Goal: Information Seeking & Learning: Find specific fact

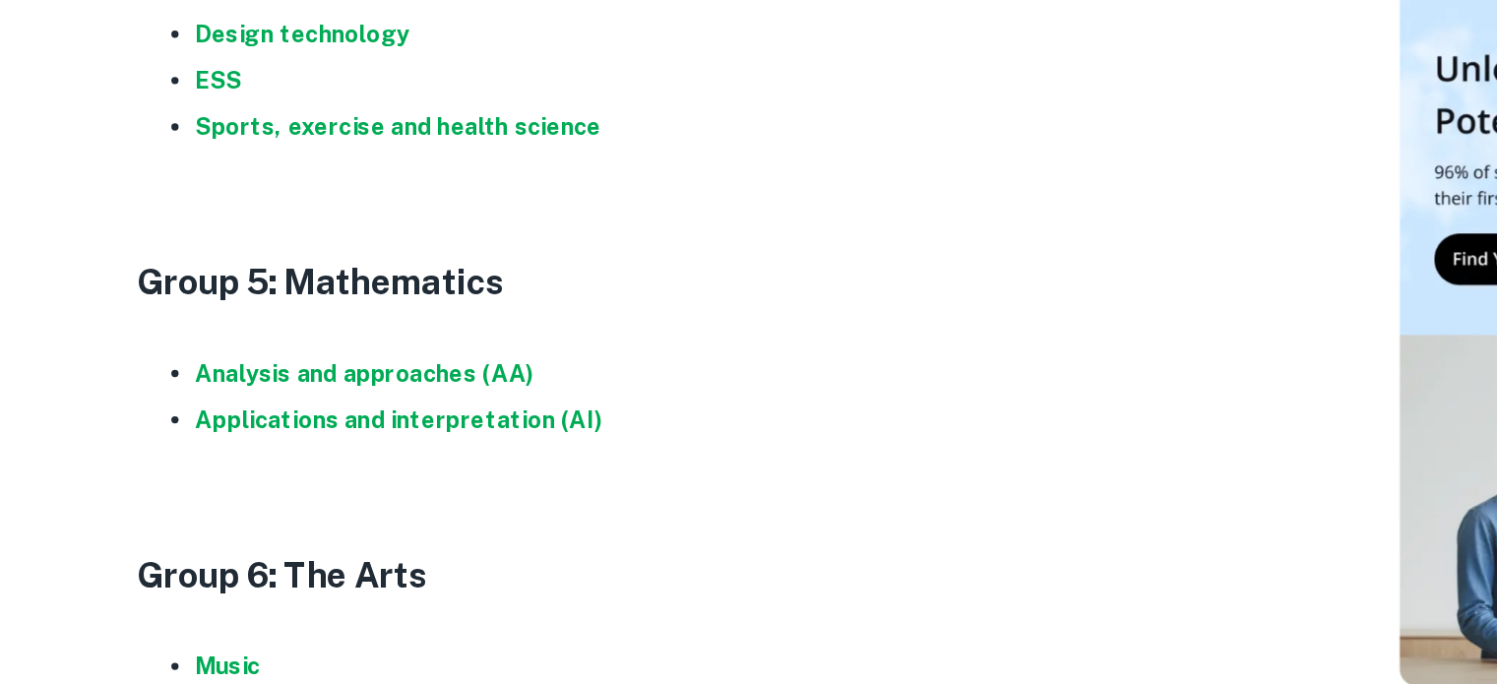
scroll to position [2158, 0]
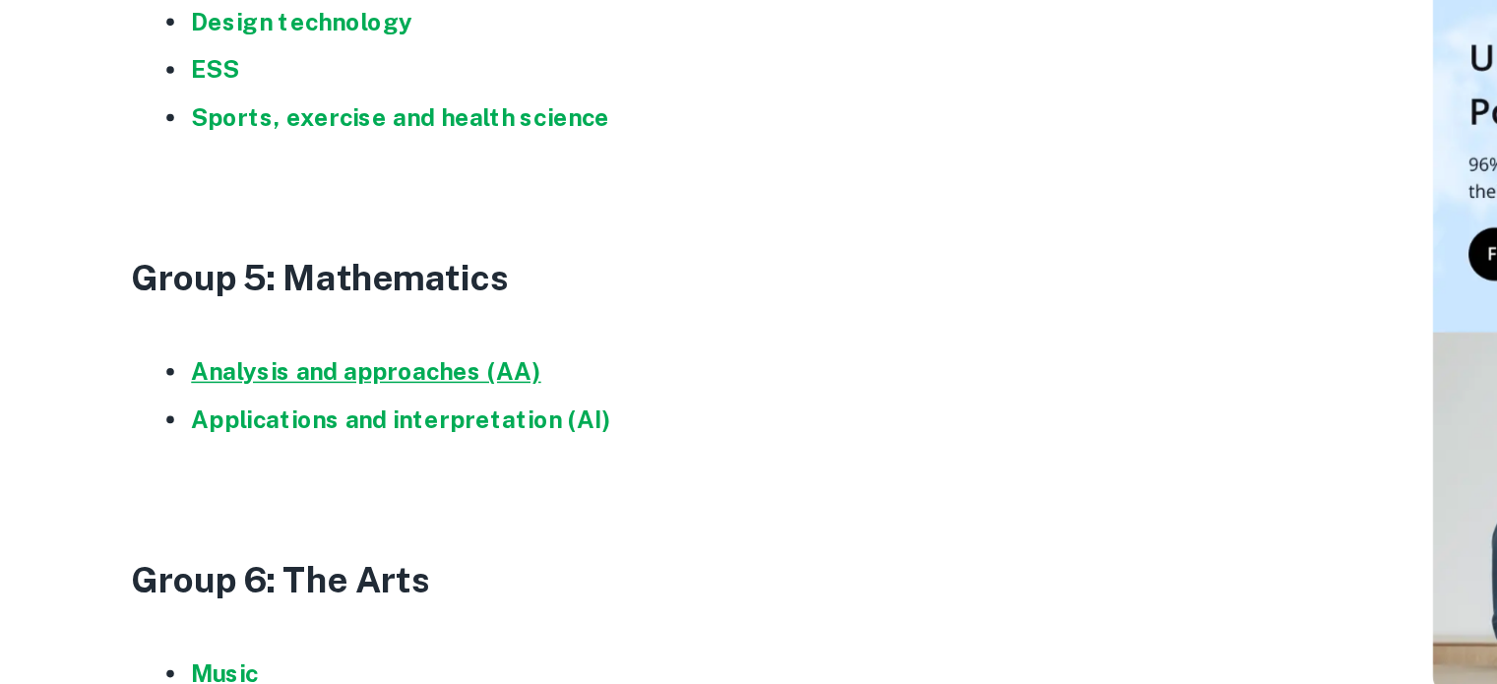
click at [298, 398] on strong "Analysis and approaches (AA)" at bounding box center [350, 398] width 230 height 19
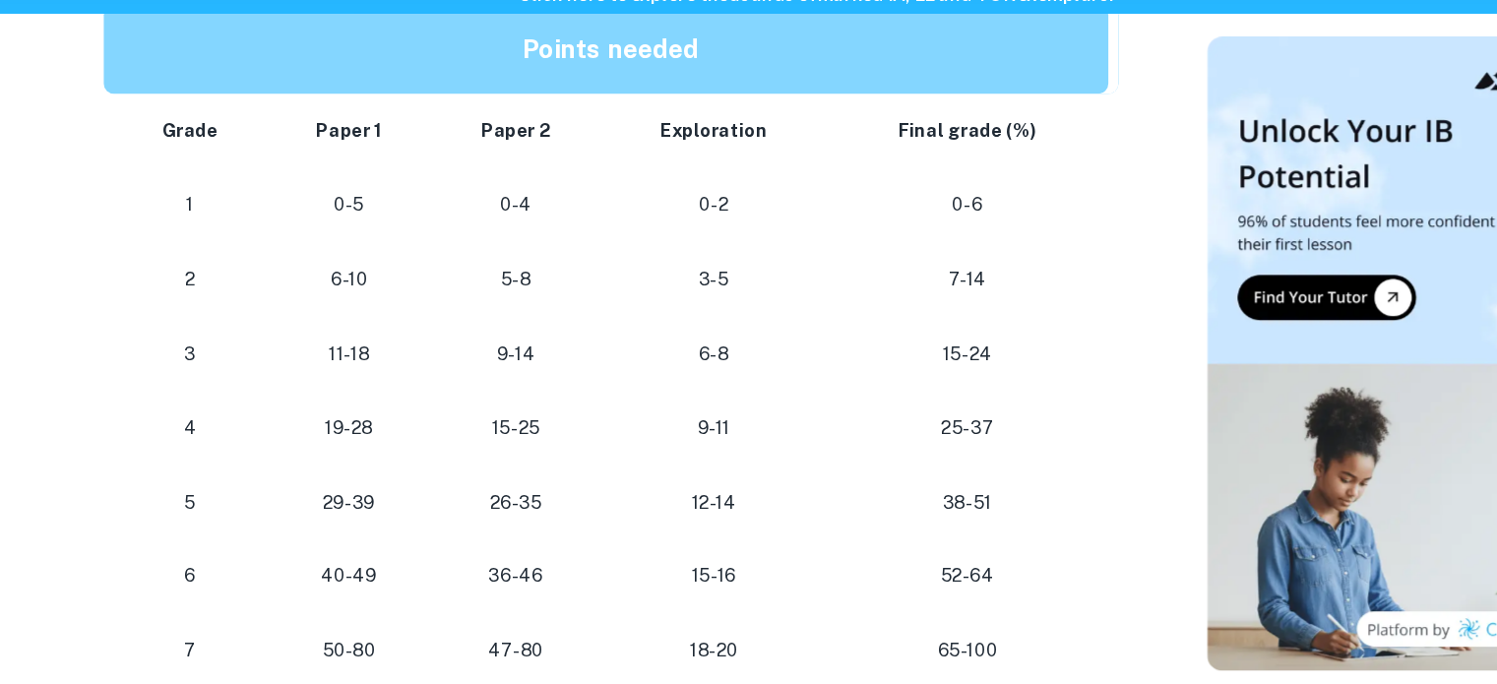
scroll to position [1090, 0]
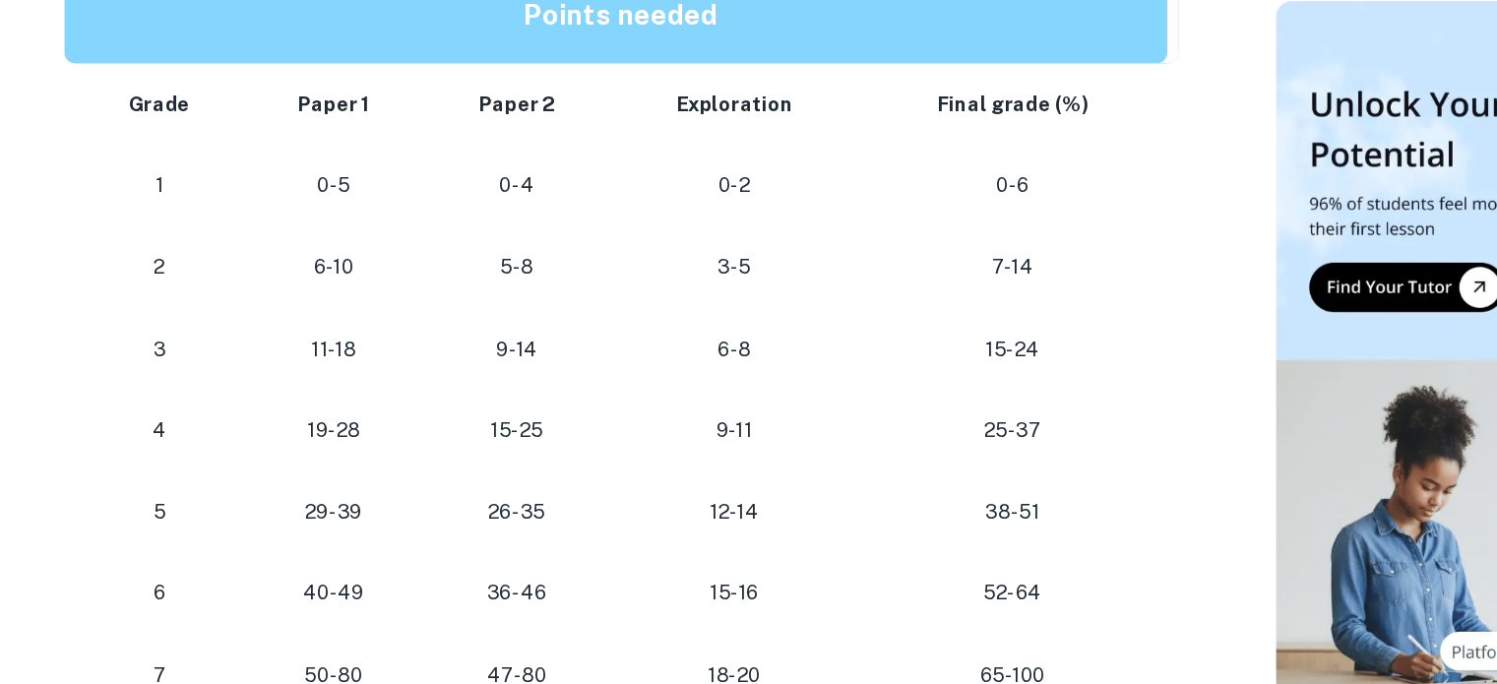
click at [388, 198] on strong "Paper 1" at bounding box center [385, 191] width 51 height 16
click at [457, 197] on td "Paper 2" at bounding box center [516, 191] width 132 height 58
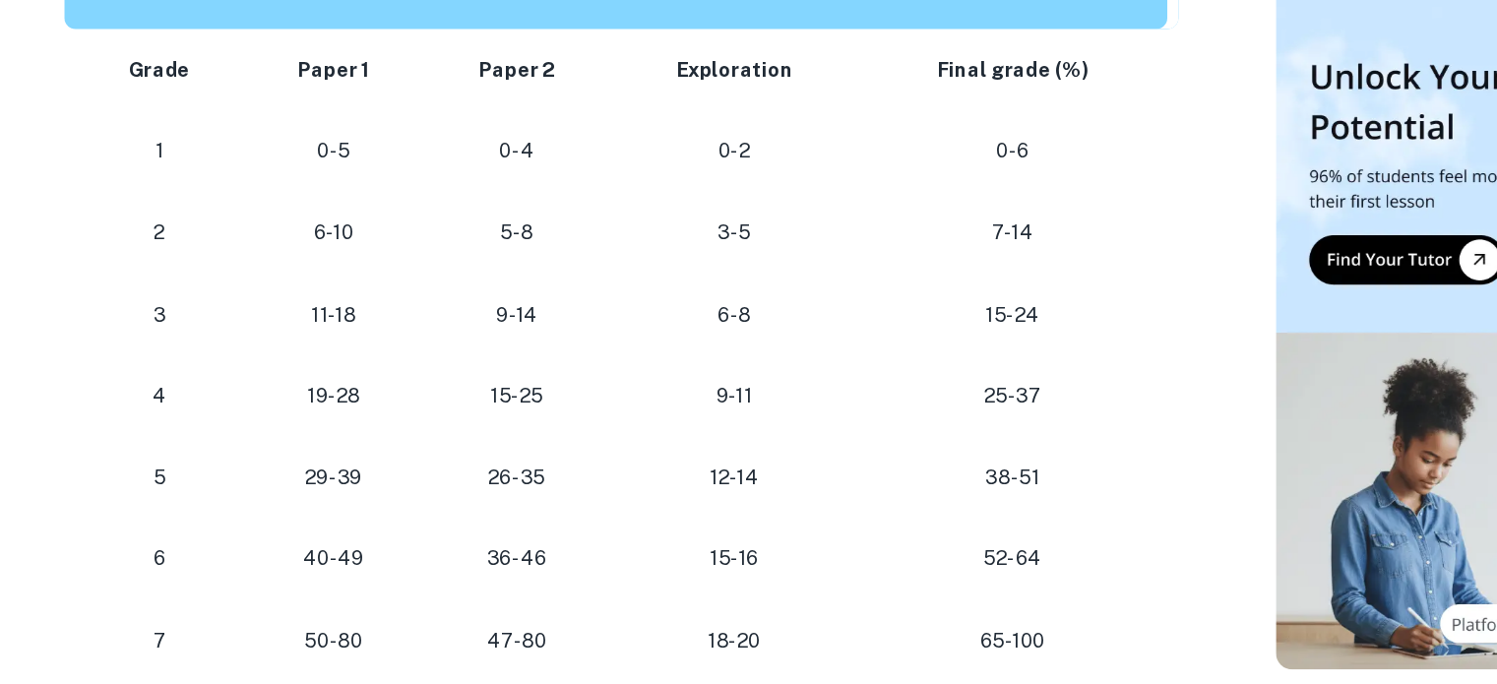
scroll to position [1095, 0]
drag, startPoint x: 404, startPoint y: 541, endPoint x: 393, endPoint y: 534, distance: 13.4
click at [393, 534] on p "40-49" at bounding box center [386, 532] width 95 height 27
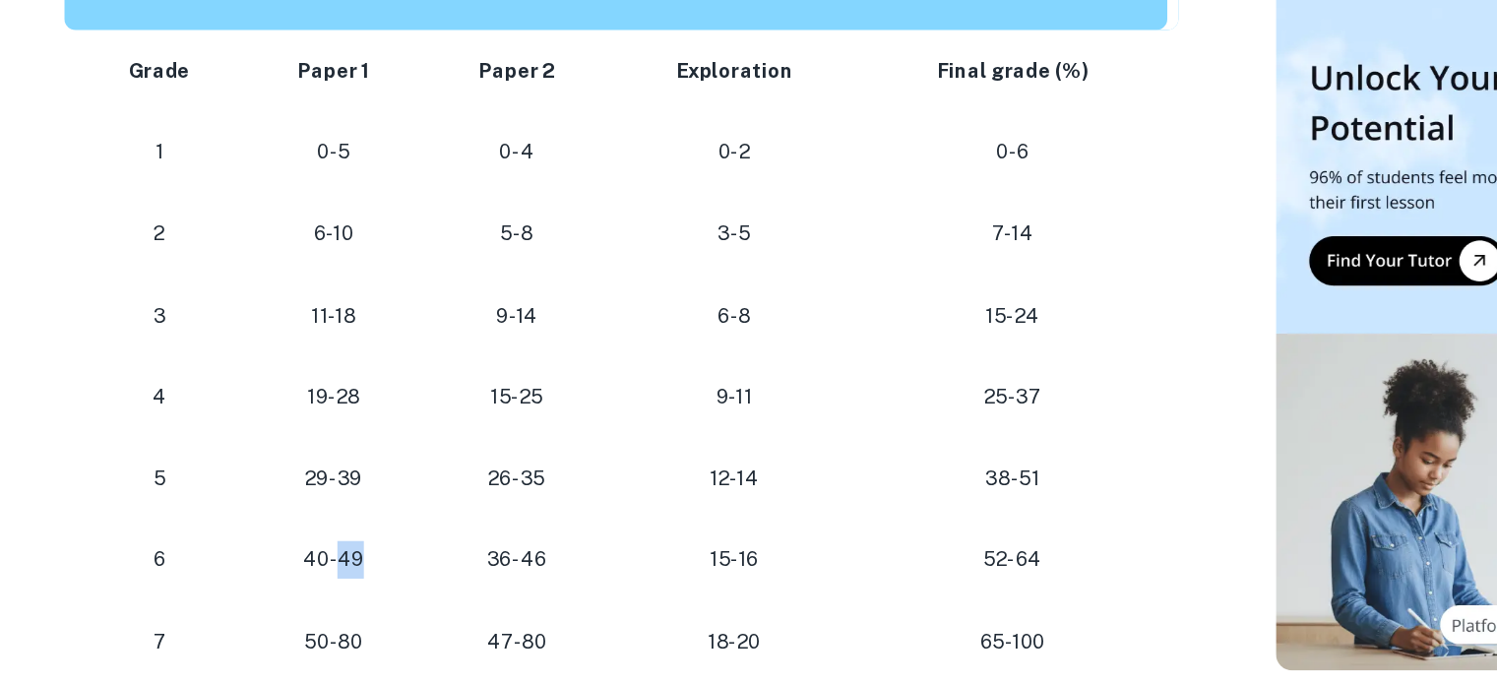
click at [393, 534] on p "40-49" at bounding box center [386, 532] width 95 height 27
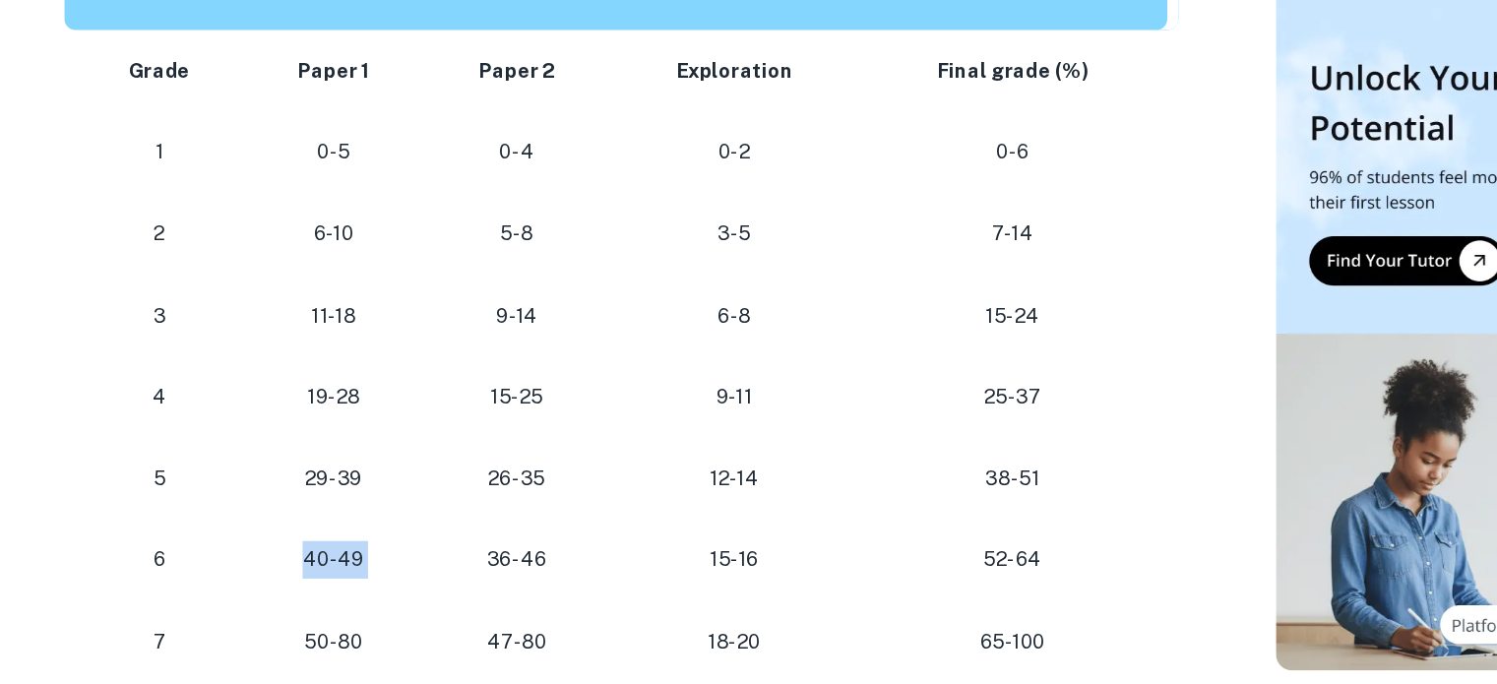
click at [393, 534] on p "40-49" at bounding box center [386, 532] width 95 height 27
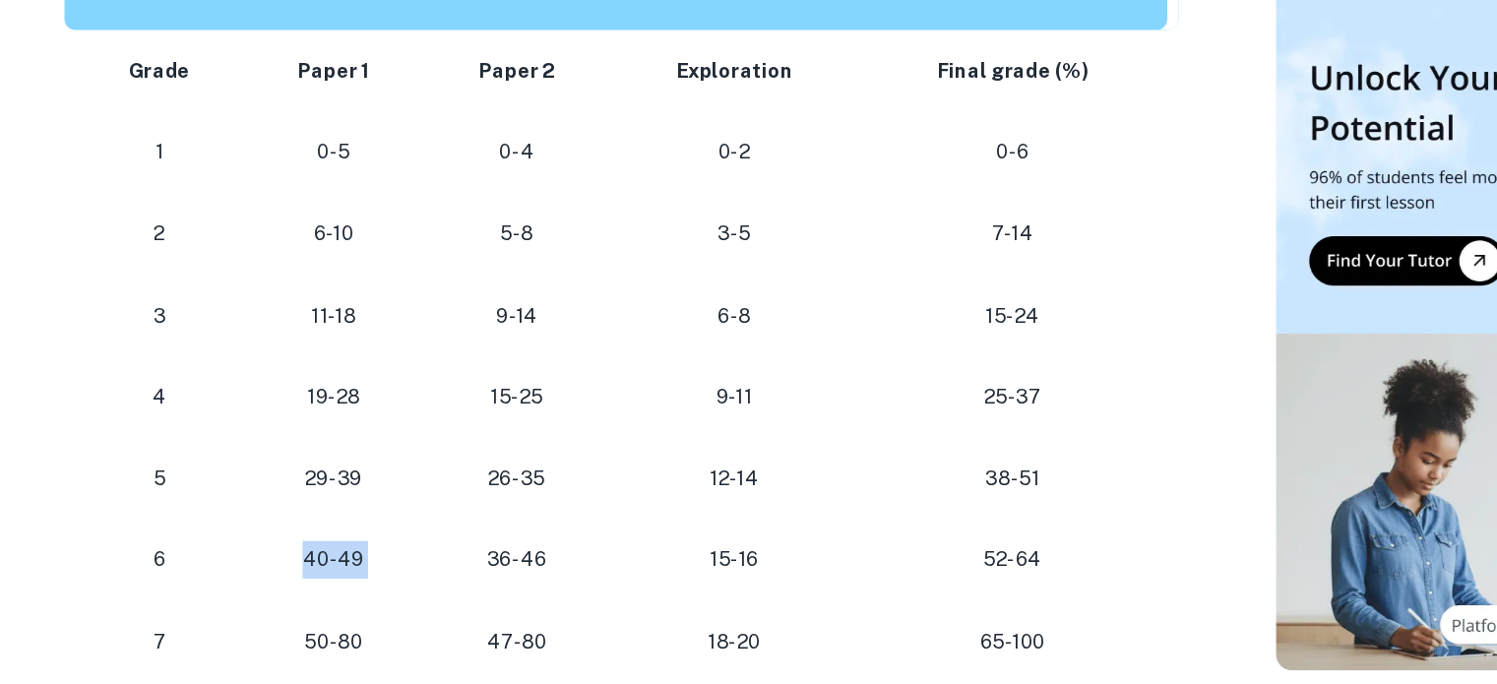
click at [393, 534] on p "40-49" at bounding box center [386, 532] width 95 height 27
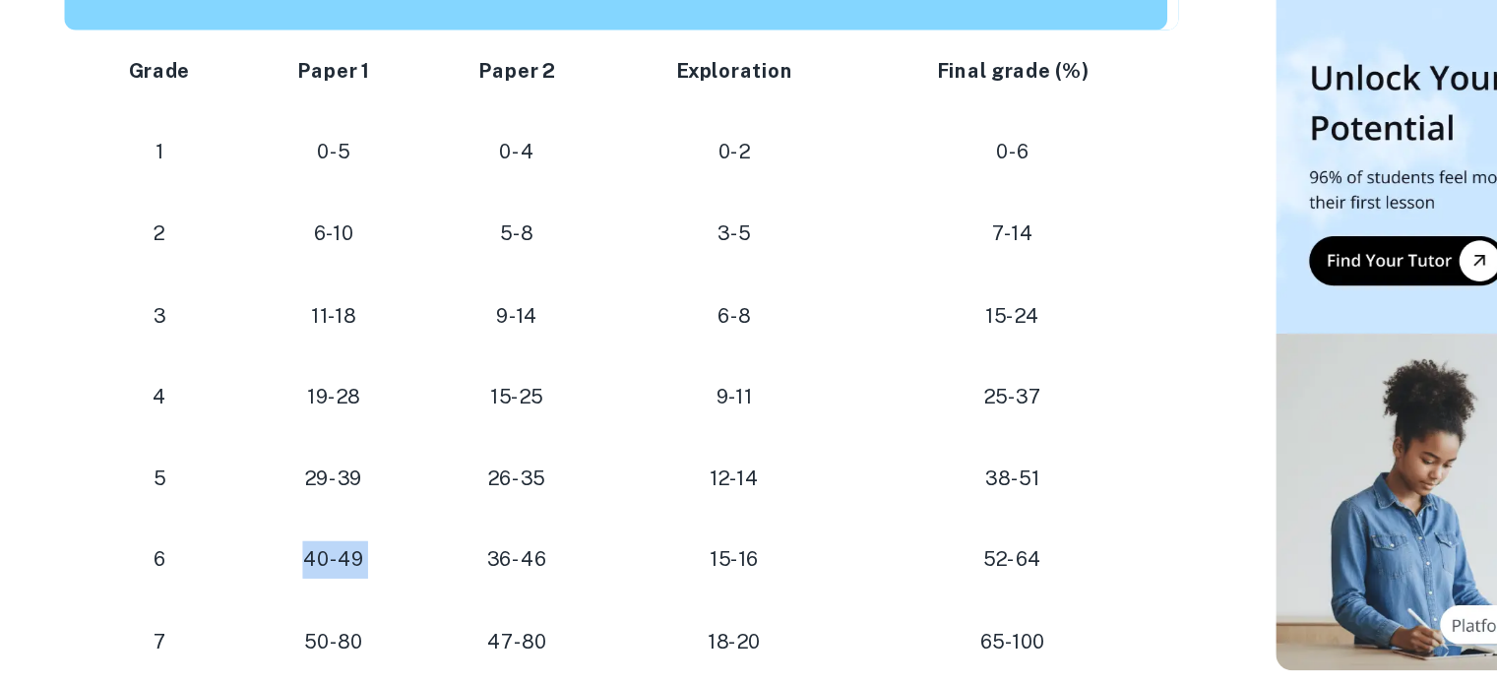
click at [393, 534] on p "40-49" at bounding box center [386, 532] width 95 height 27
click at [429, 527] on p "40-49" at bounding box center [386, 532] width 95 height 27
